Goal: Task Accomplishment & Management: Use online tool/utility

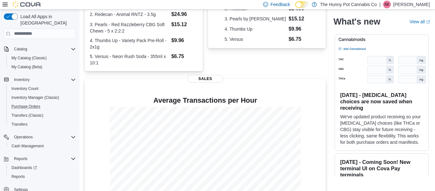
scroll to position [38, 0]
click at [16, 173] on span "Reports" at bounding box center [17, 175] width 13 height 5
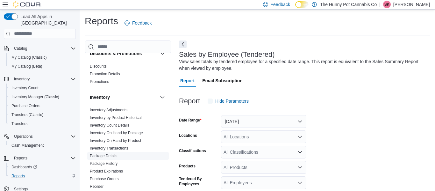
scroll to position [60, 0]
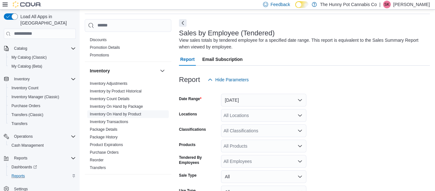
click at [136, 114] on link "Inventory On Hand by Product" at bounding box center [115, 114] width 51 height 4
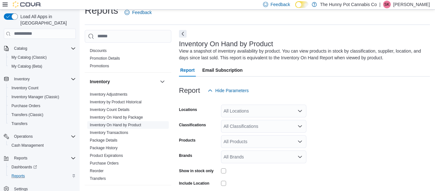
scroll to position [21, 0]
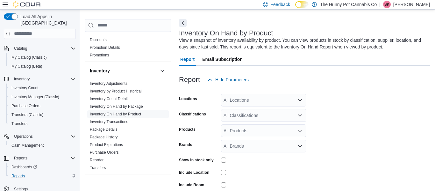
click at [263, 100] on div "All Locations" at bounding box center [263, 100] width 85 height 13
type input "****"
click at [262, 111] on span "[STREET_ADDRESS]" at bounding box center [260, 111] width 44 height 6
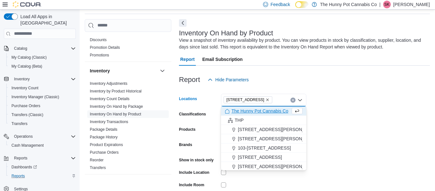
click at [334, 104] on form "Locations [STREET_ADDRESS] Selected. [STREET_ADDRESS] Backspace to delete [STRE…" at bounding box center [304, 153] width 251 height 134
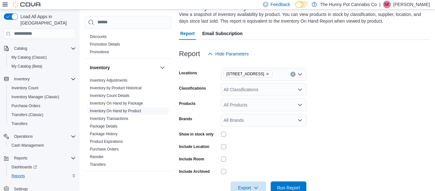
scroll to position [63, 0]
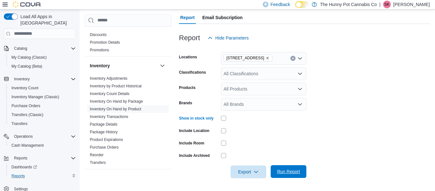
click at [284, 170] on span "Run Report" at bounding box center [288, 171] width 23 height 6
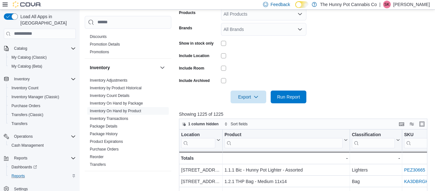
scroll to position [147, 0]
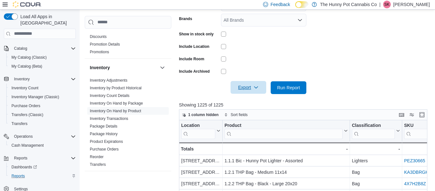
click at [250, 87] on span "Export" at bounding box center [248, 87] width 28 height 13
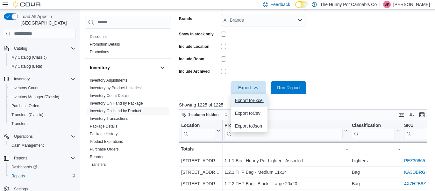
click at [246, 99] on span "Export to Excel" at bounding box center [249, 100] width 29 height 5
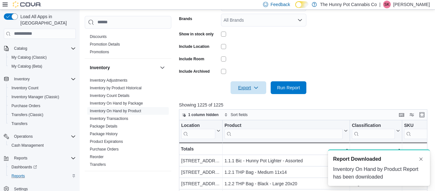
scroll to position [0, 0]
